Goal: Find specific page/section: Find specific page/section

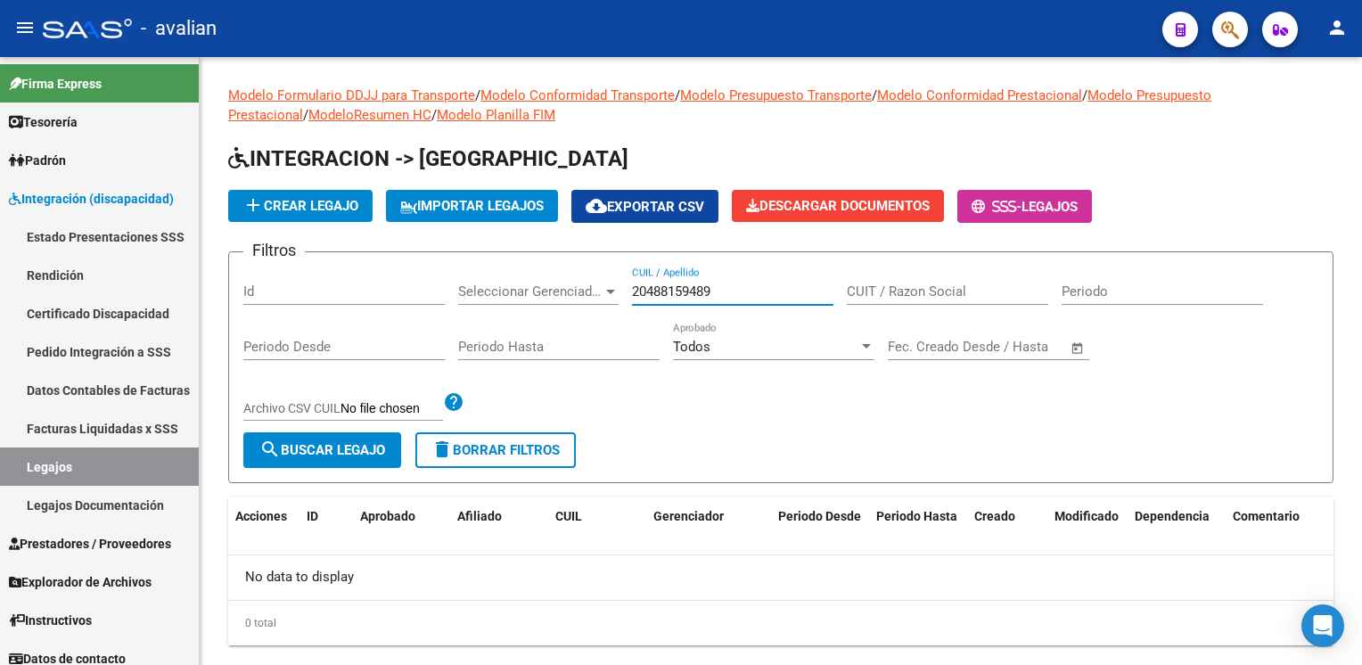
scroll to position [35, 0]
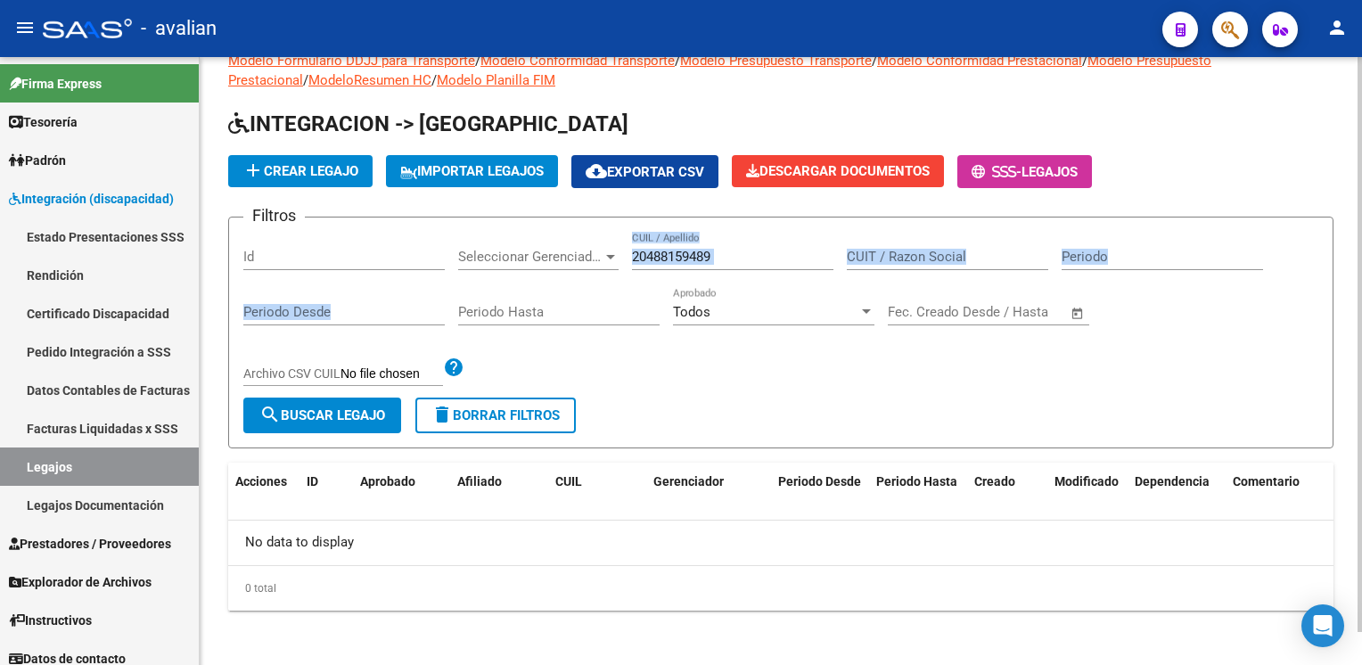
drag, startPoint x: 743, startPoint y: 247, endPoint x: 485, endPoint y: 306, distance: 265.1
click at [485, 306] on div "Filtros Id Seleccionar Gerenciador Seleccionar Gerenciador 20488159489 CUIL / A…" at bounding box center [780, 315] width 1075 height 166
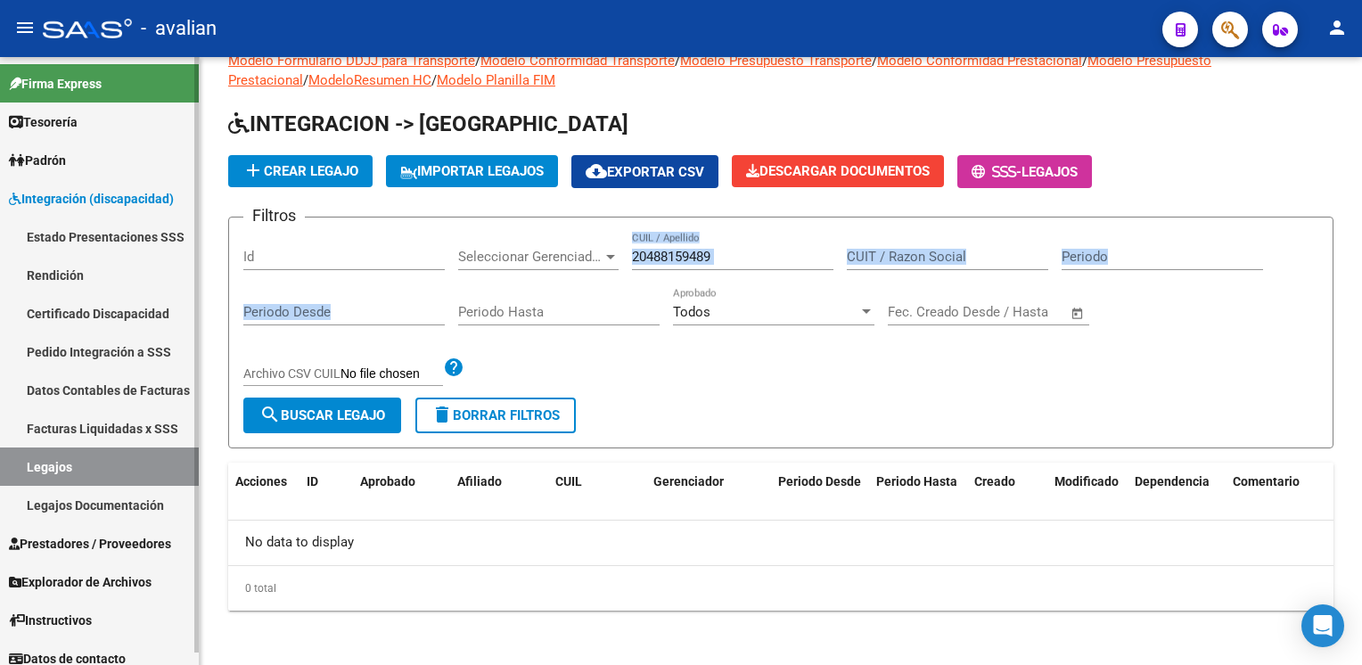
click at [108, 467] on link "Legajos" at bounding box center [99, 466] width 199 height 38
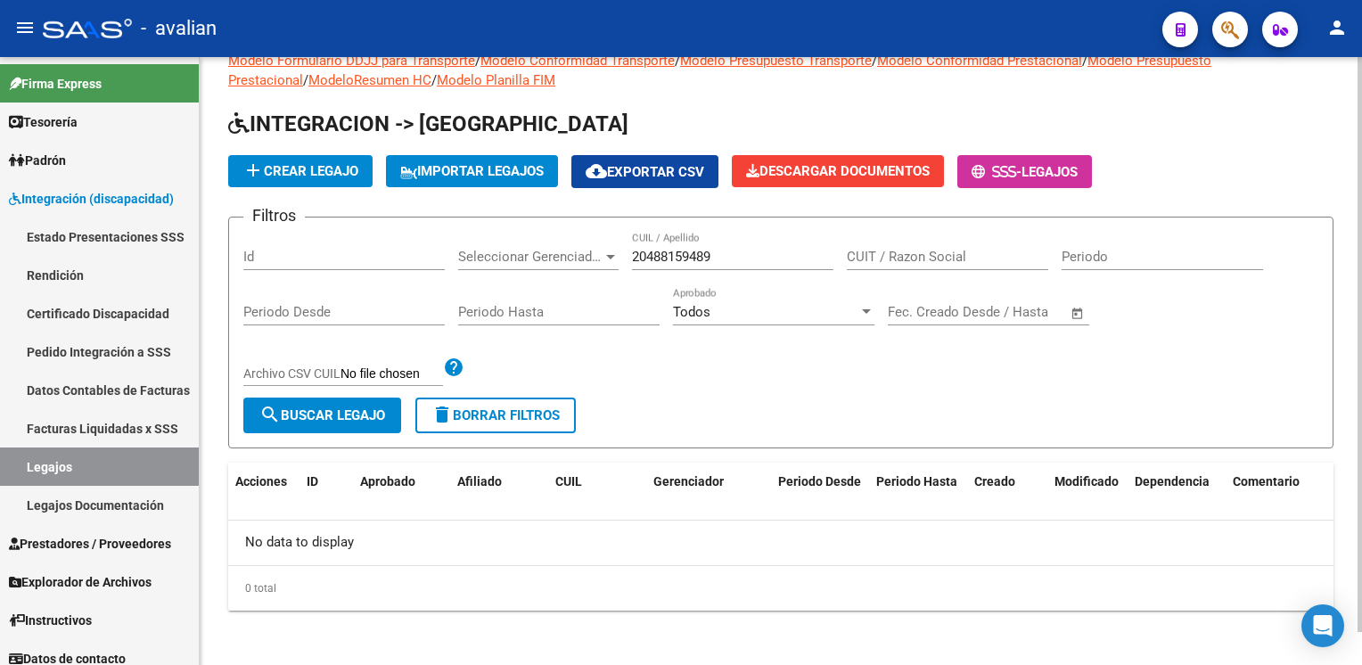
click at [730, 396] on form "Filtros Id Seleccionar Gerenciador Seleccionar Gerenciador 20488159489 CUIL / A…" at bounding box center [780, 333] width 1105 height 232
click at [472, 411] on span "delete Borrar Filtros" at bounding box center [495, 415] width 128 height 16
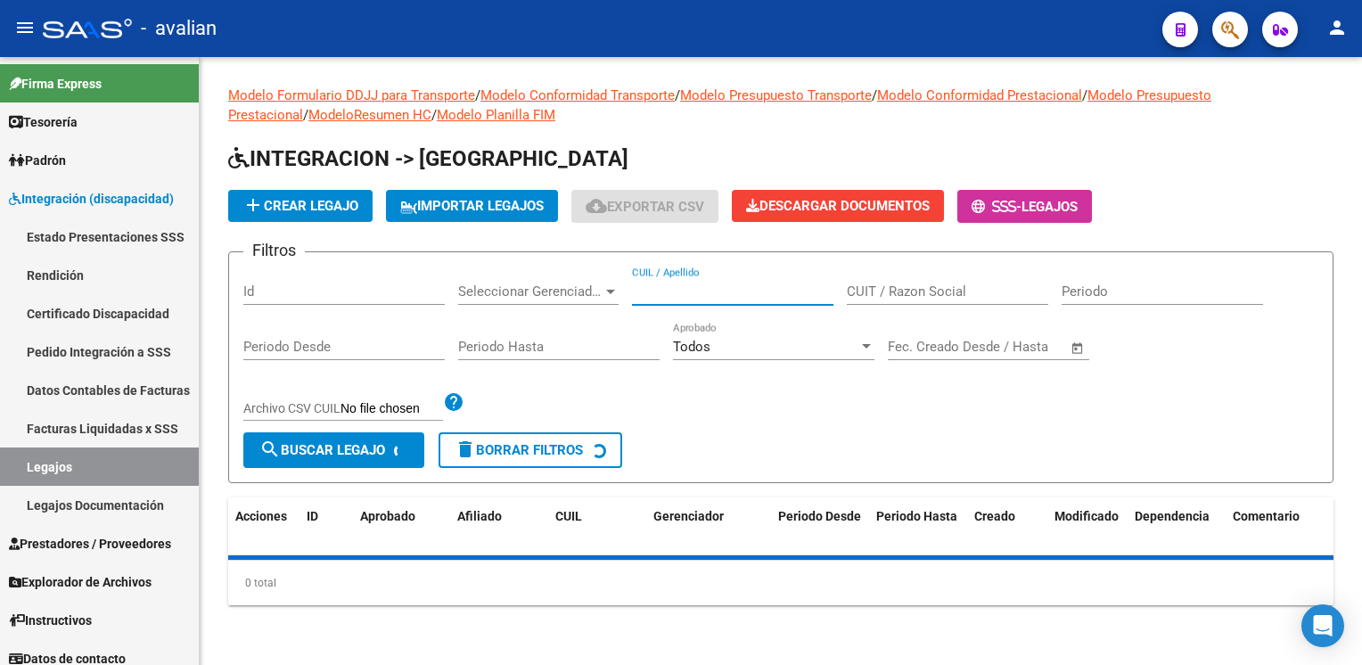
click at [692, 288] on input "CUIL / Apellido" at bounding box center [732, 291] width 201 height 16
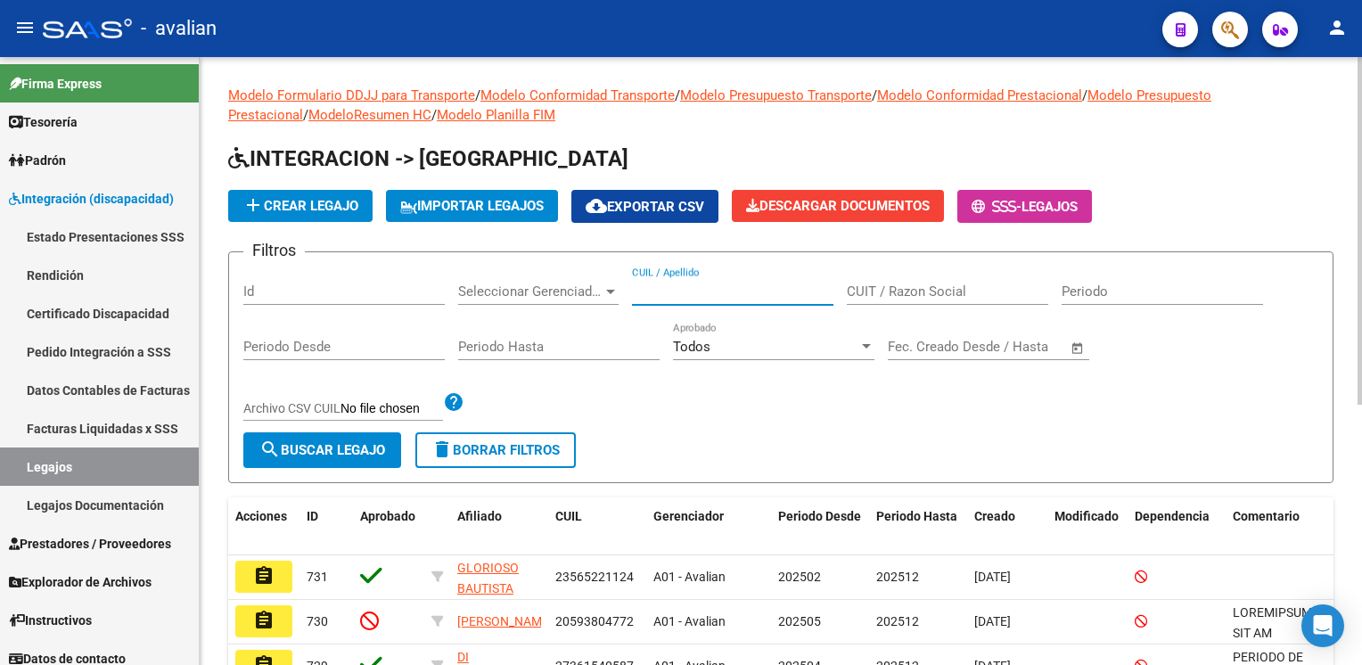
paste input "20561661384"
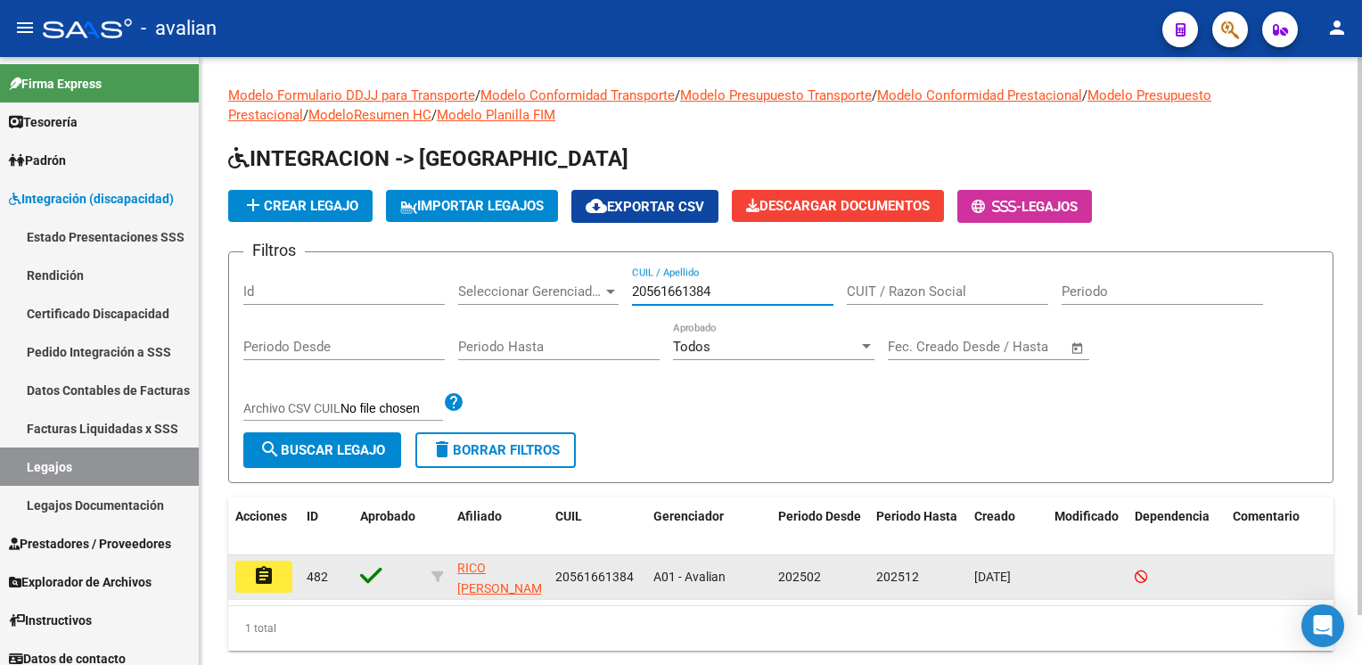
type input "20561661384"
click at [271, 570] on mat-icon "assignment" at bounding box center [263, 575] width 21 height 21
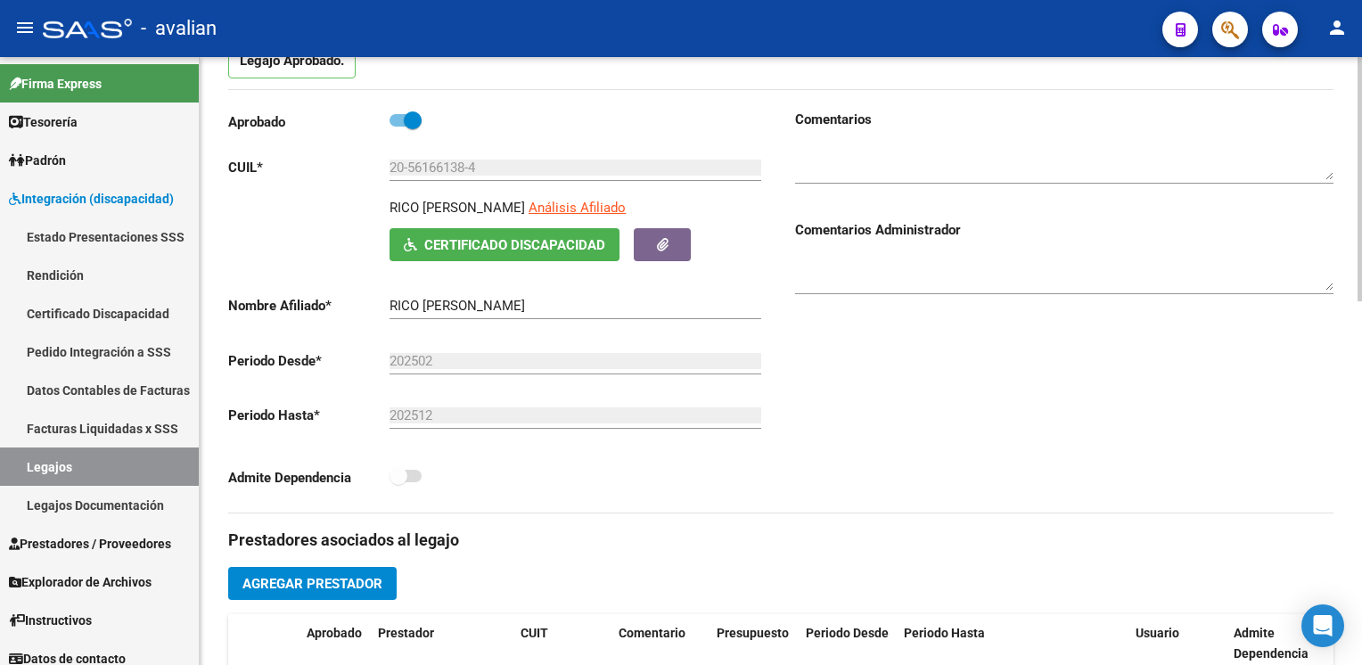
scroll to position [178, 0]
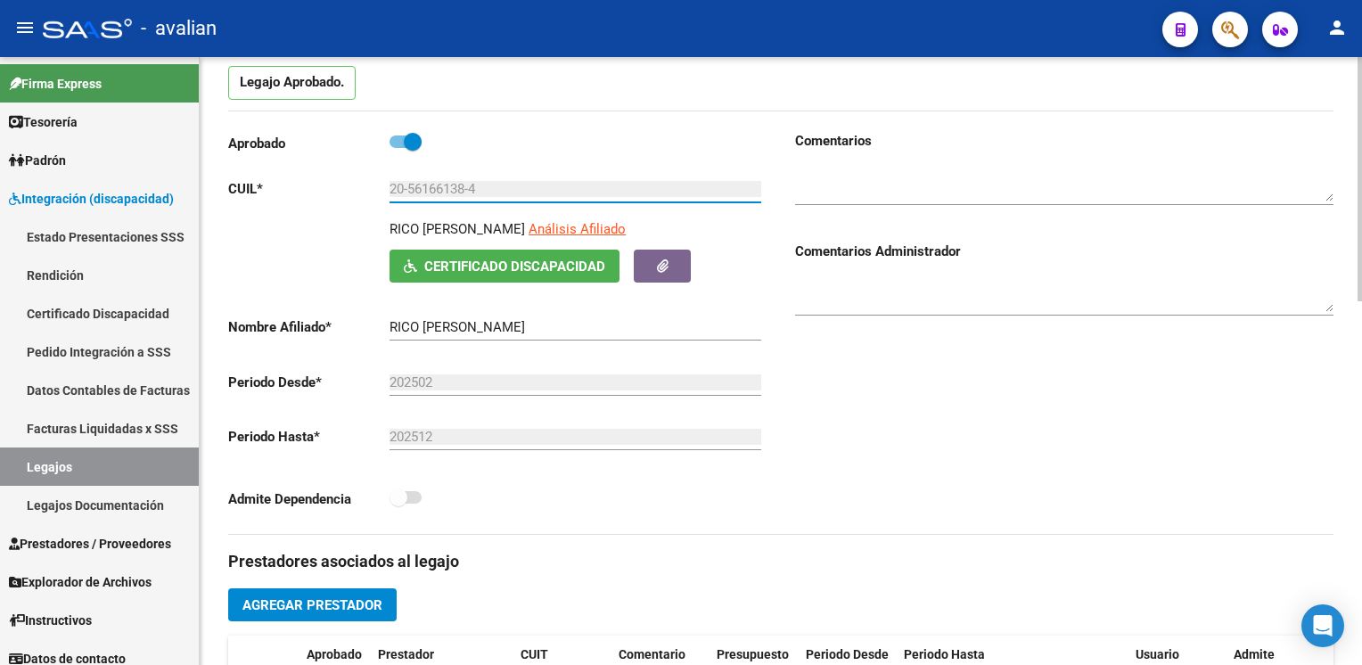
drag, startPoint x: 483, startPoint y: 191, endPoint x: 346, endPoint y: 191, distance: 137.2
click at [346, 191] on app-form-text-field "CUIL * 20-56166138-4 Ingresar CUIL" at bounding box center [494, 189] width 533 height 16
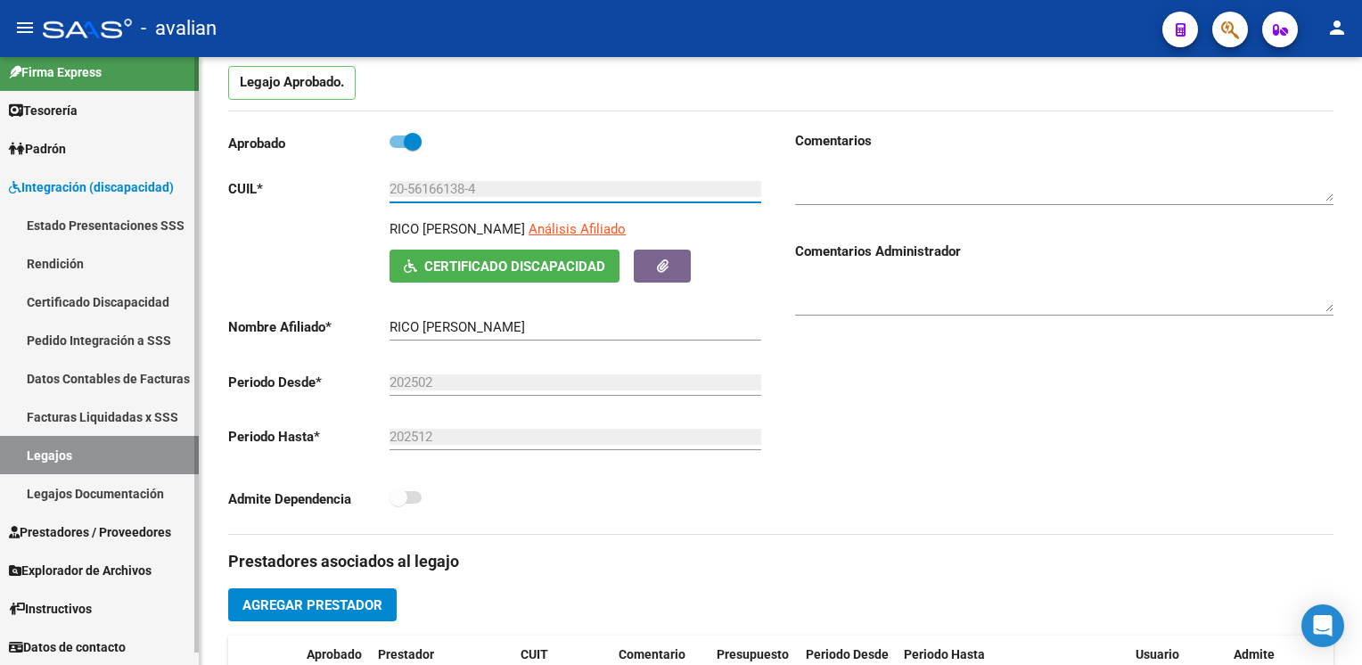
click at [95, 527] on span "Prestadores / Proveedores" at bounding box center [90, 532] width 162 height 20
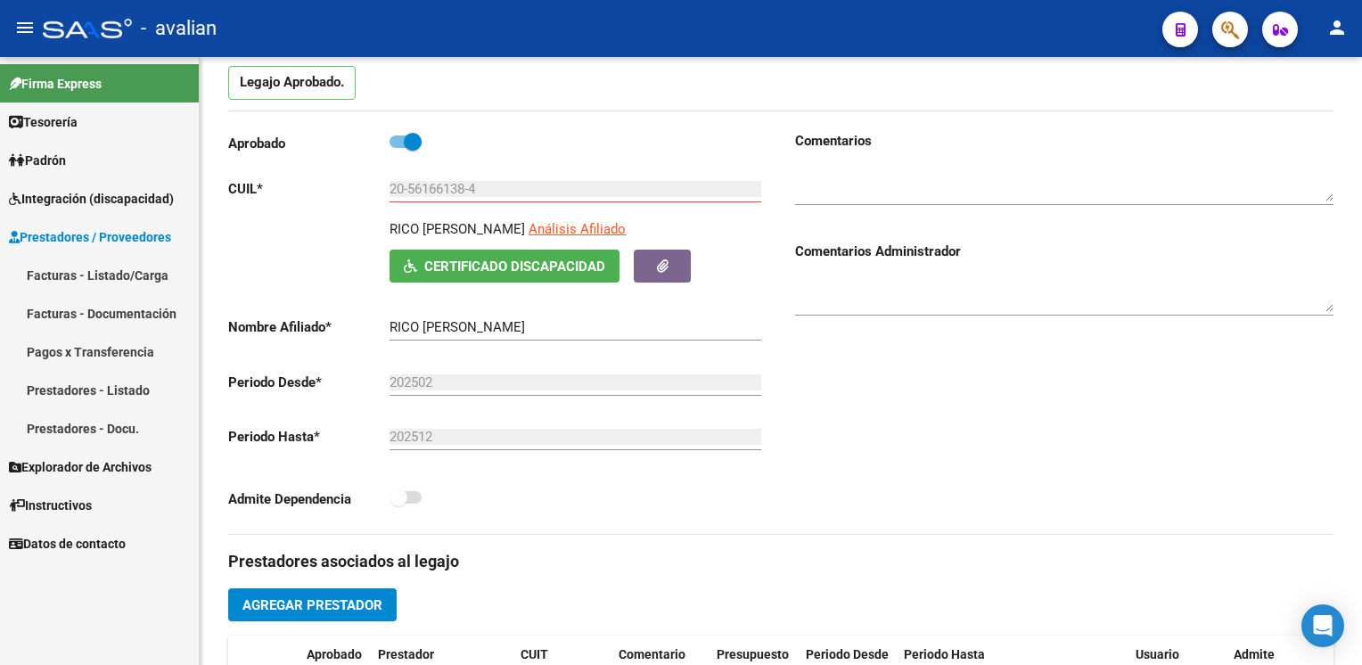
scroll to position [0, 0]
click at [109, 471] on span "Explorador de Archivos" at bounding box center [80, 467] width 143 height 20
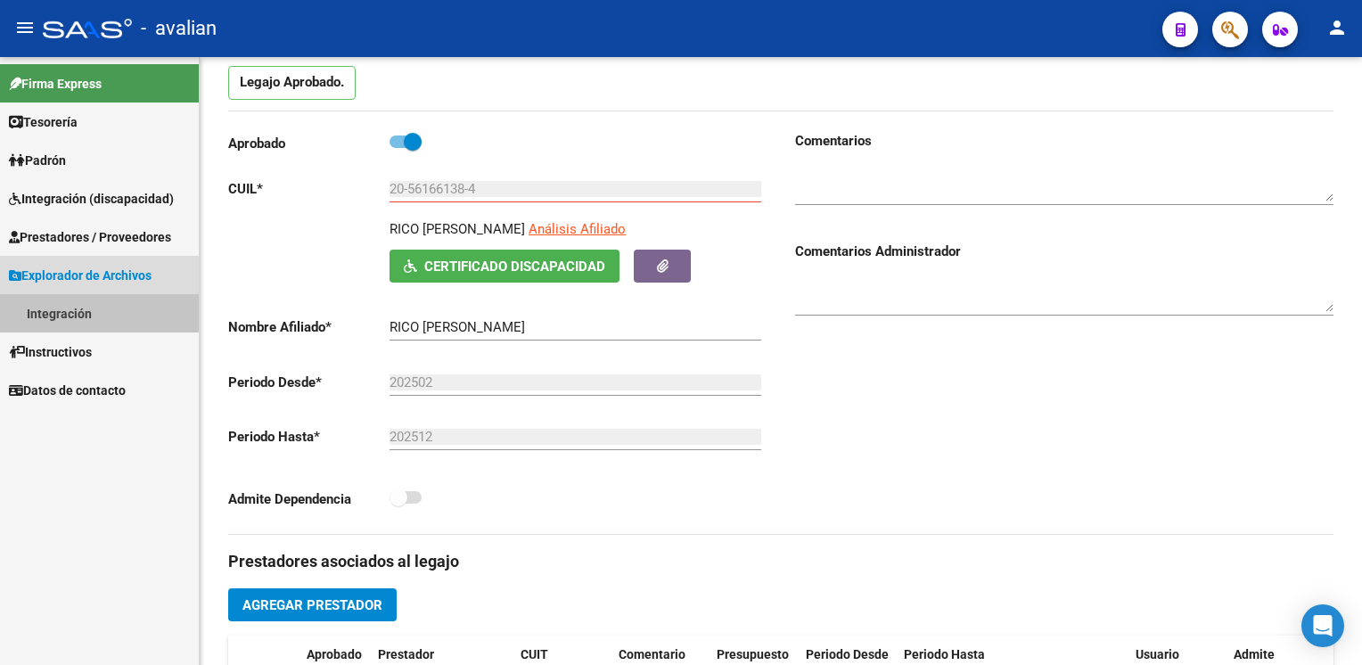
click at [78, 310] on link "Integración" at bounding box center [99, 313] width 199 height 38
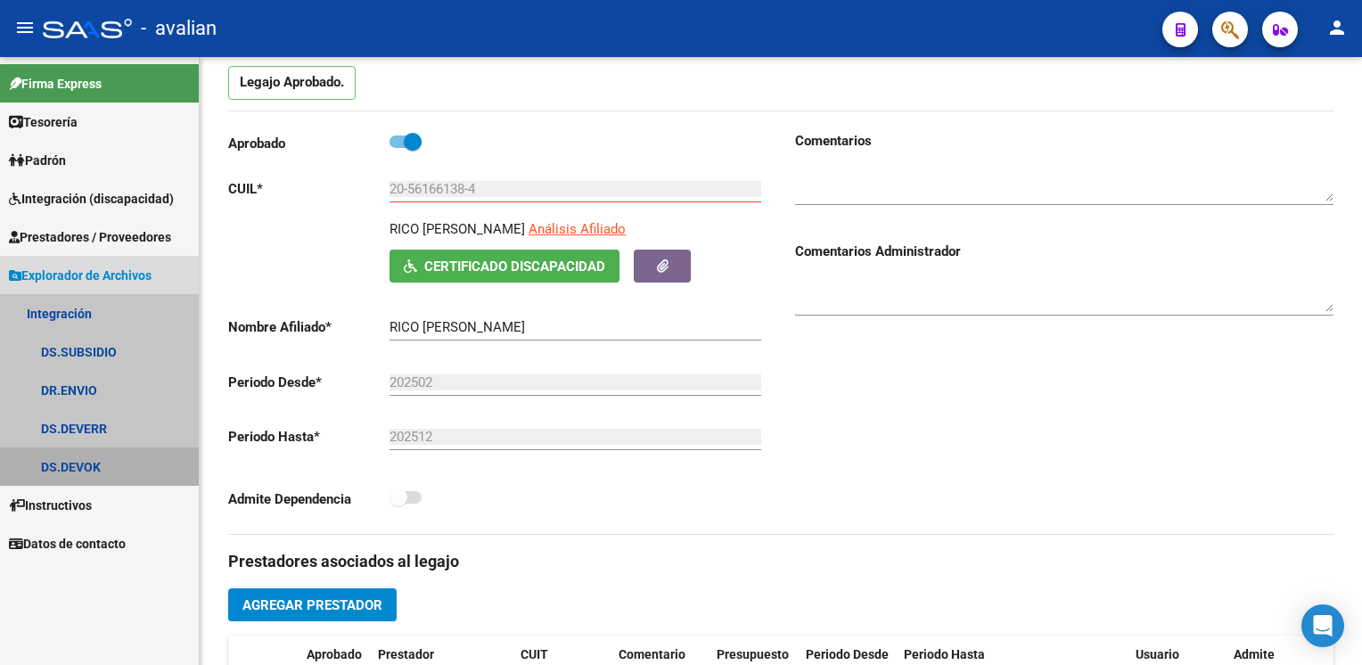
click at [82, 468] on link "DS.DEVOK" at bounding box center [99, 466] width 199 height 38
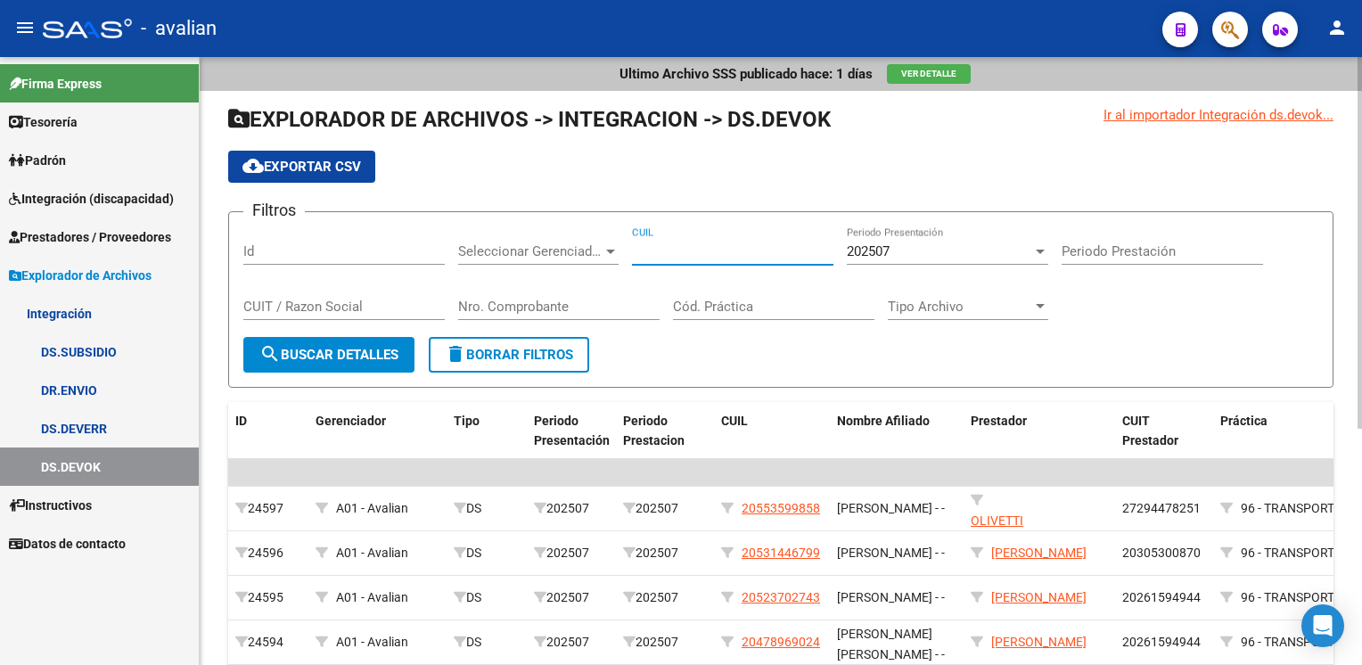
click at [681, 252] on input "CUIL" at bounding box center [732, 251] width 201 height 16
paste input "20-56166138-4"
type input "20-56166138-4"
click at [938, 255] on div "202507" at bounding box center [939, 251] width 185 height 16
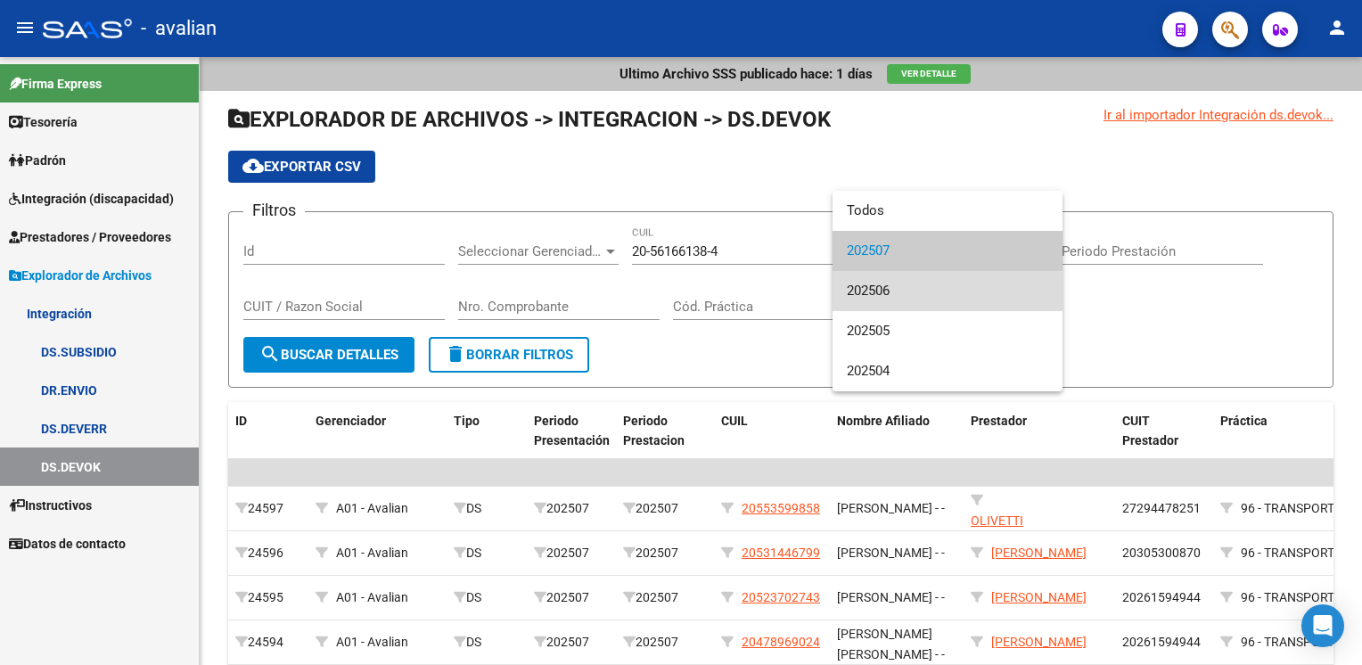
click at [913, 302] on span "202506" at bounding box center [947, 291] width 201 height 40
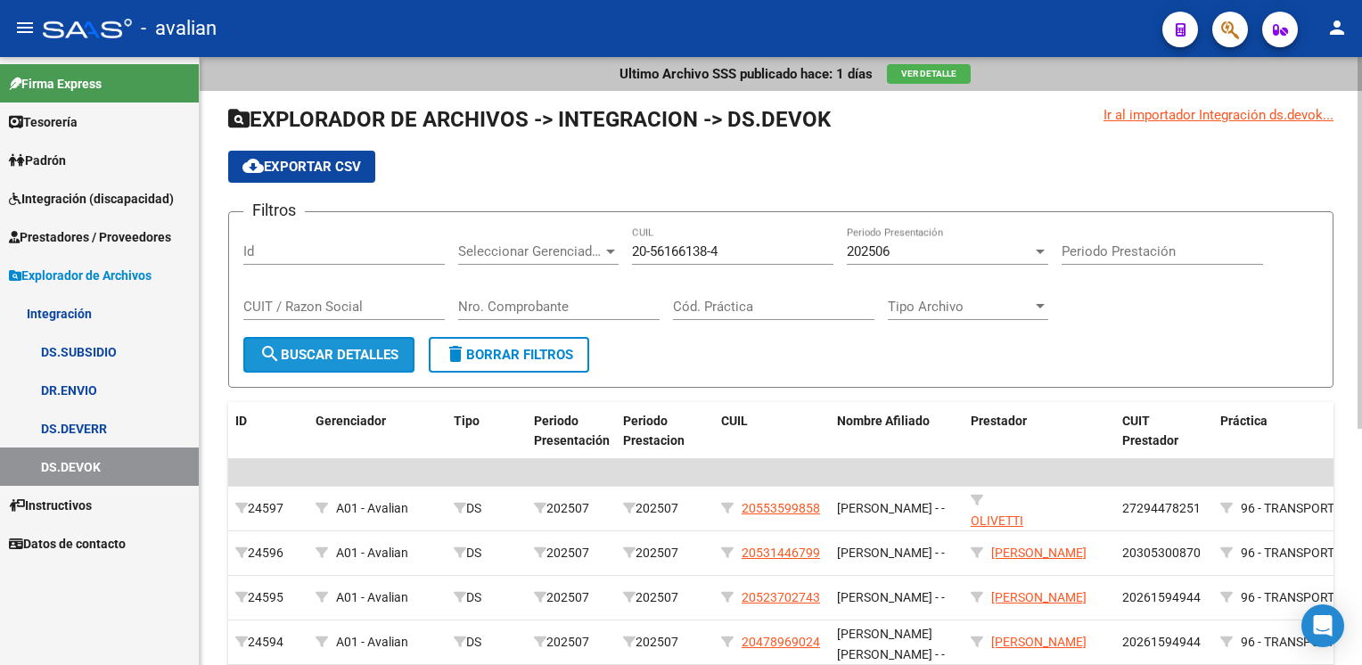
click at [342, 348] on span "search Buscar Detalles" at bounding box center [328, 355] width 139 height 16
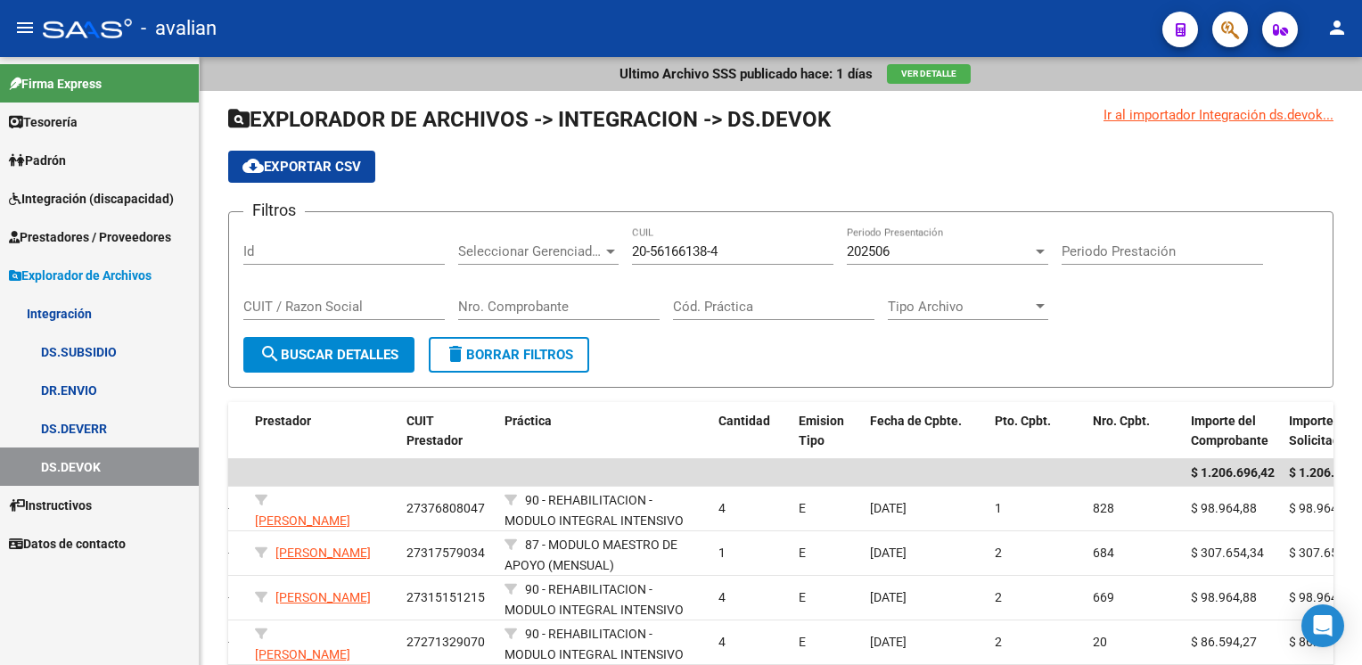
click at [78, 197] on span "Integración (discapacidad)" at bounding box center [91, 199] width 165 height 20
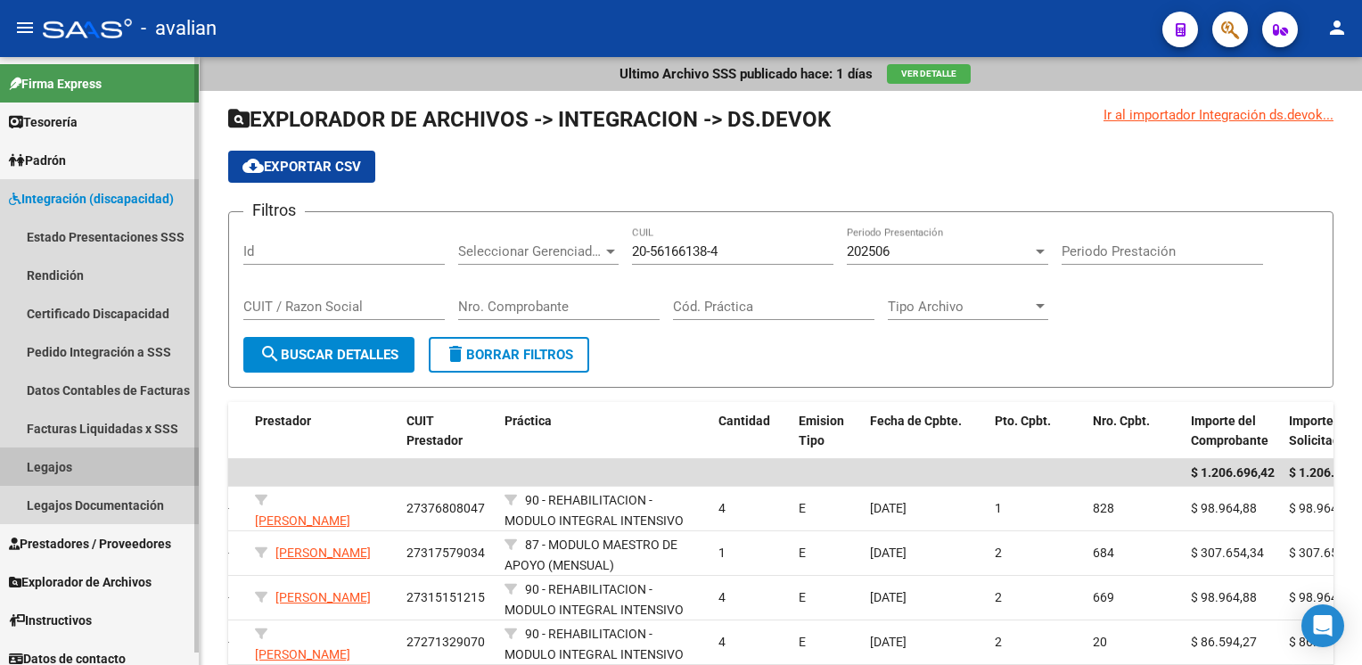
click at [74, 481] on link "Legajos" at bounding box center [99, 466] width 199 height 38
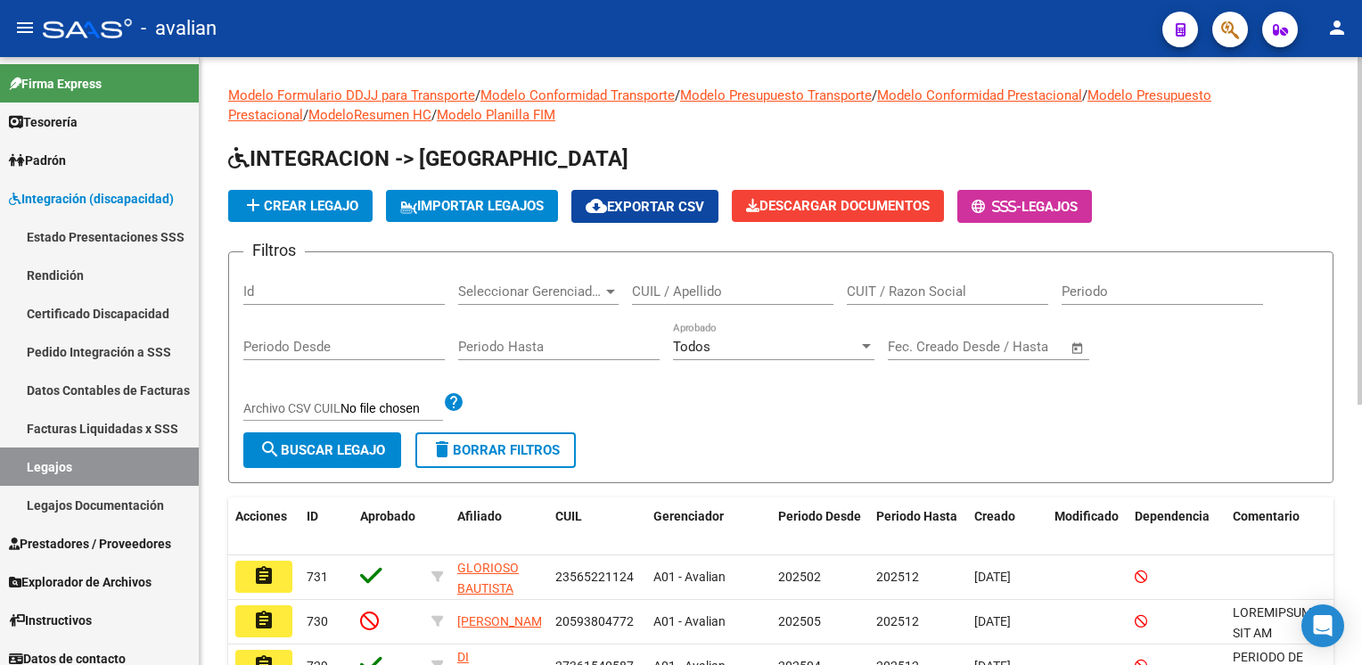
click at [722, 291] on input "CUIL / Apellido" at bounding box center [732, 291] width 201 height 16
paste input "20323740985"
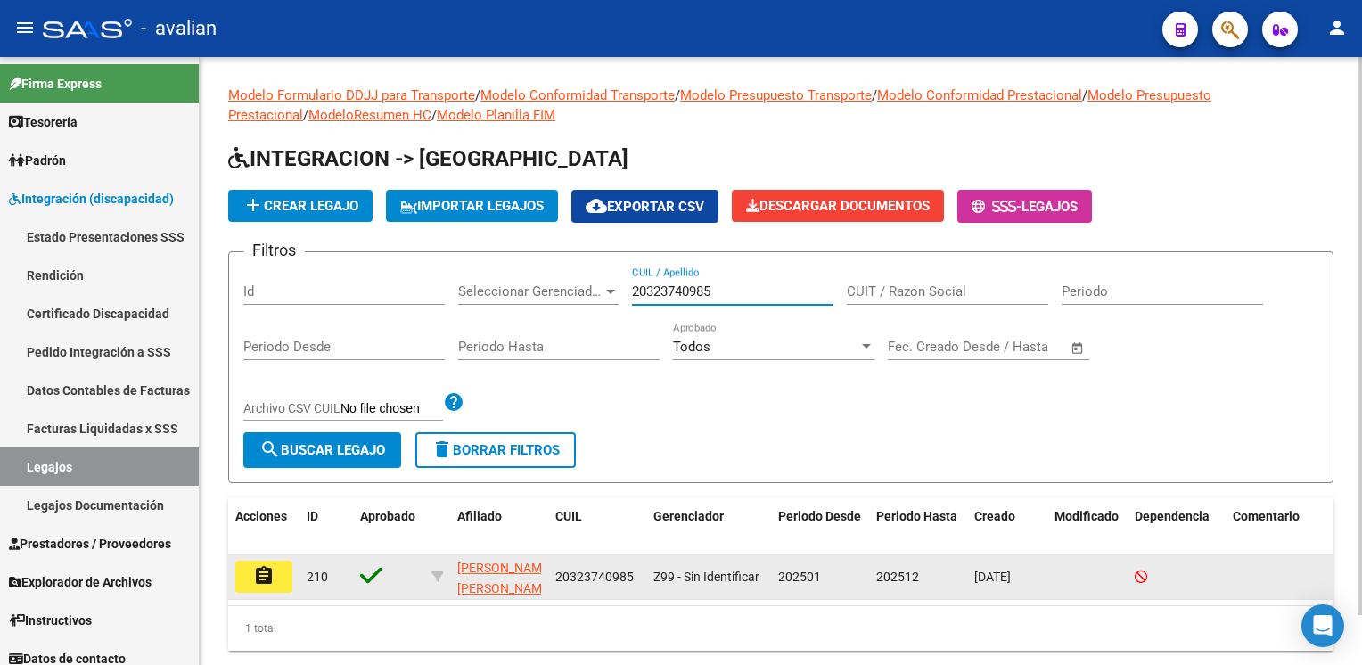
type input "20323740985"
click at [283, 572] on button "assignment" at bounding box center [263, 577] width 57 height 32
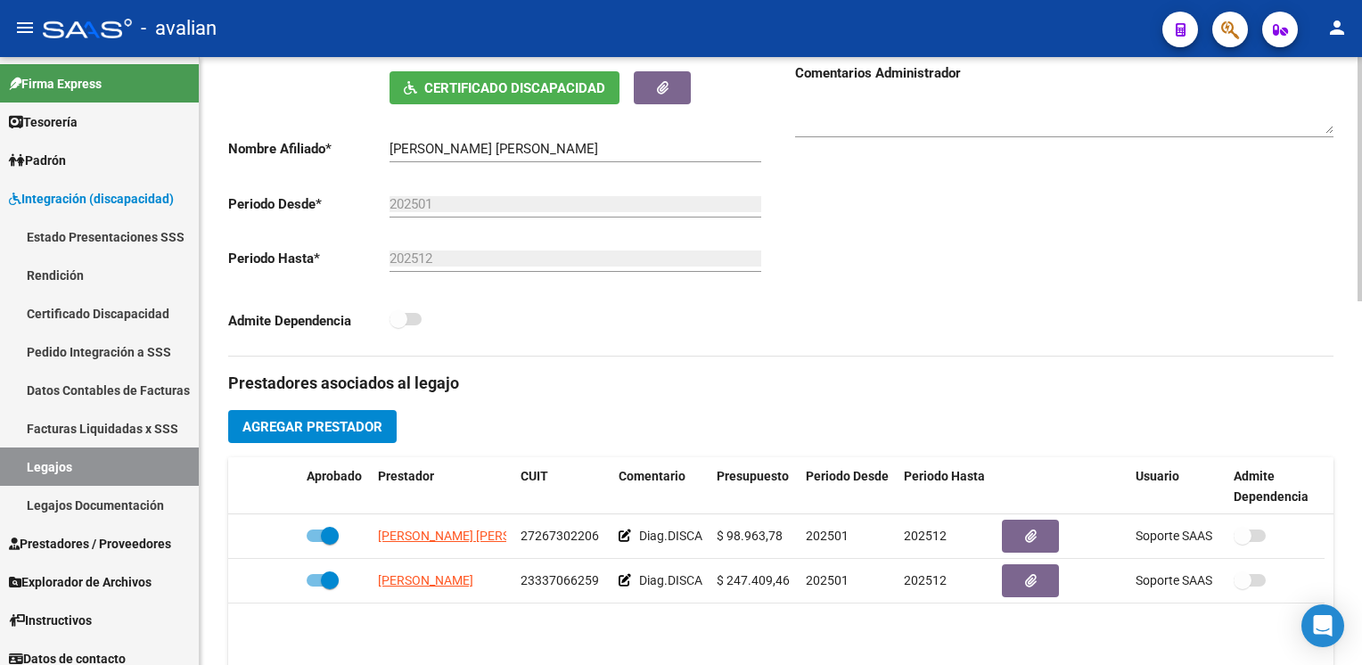
scroll to position [267, 0]
